Goal: Task Accomplishment & Management: Complete application form

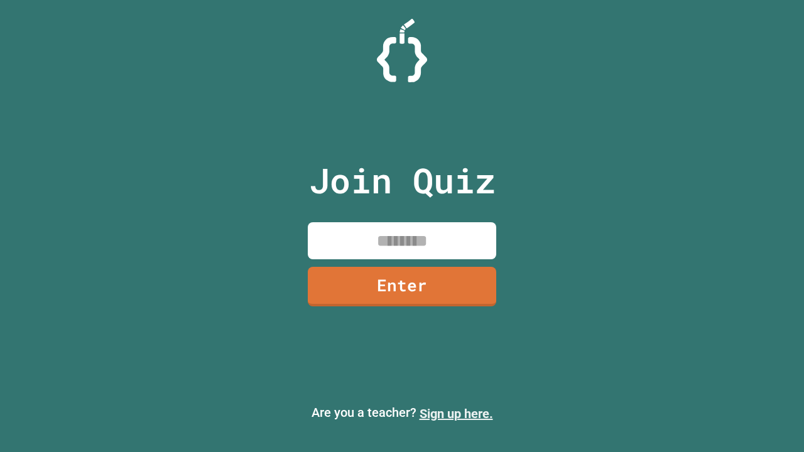
click at [456, 414] on link "Sign up here." at bounding box center [457, 414] width 74 height 15
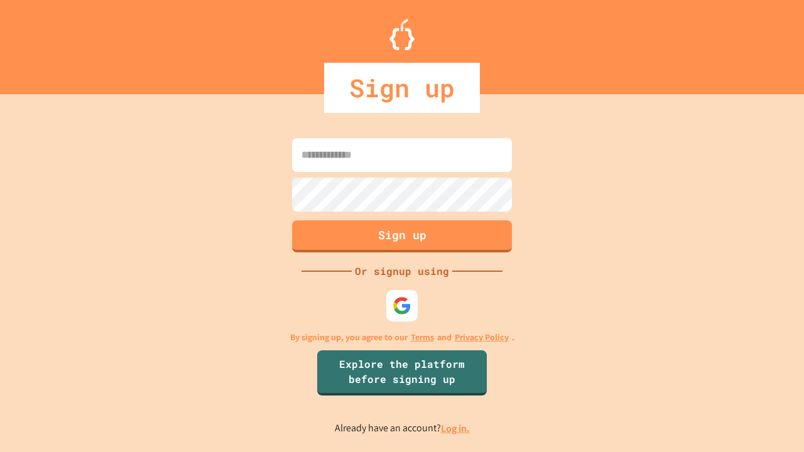
click at [456, 429] on link "Log in." at bounding box center [455, 428] width 29 height 13
